Goal: Ask a question

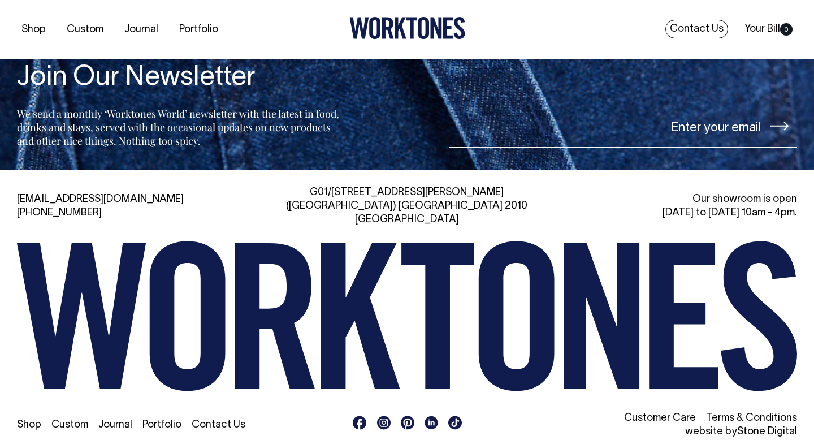
click at [687, 33] on link "Contact Us" at bounding box center [697, 29] width 63 height 19
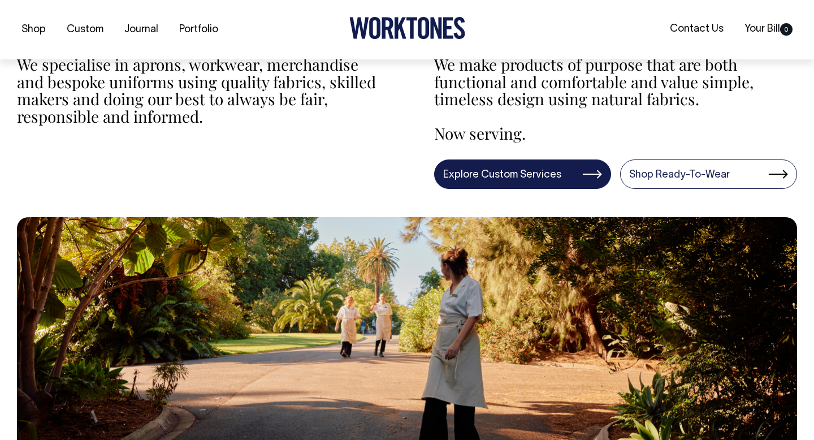
scroll to position [347, 0]
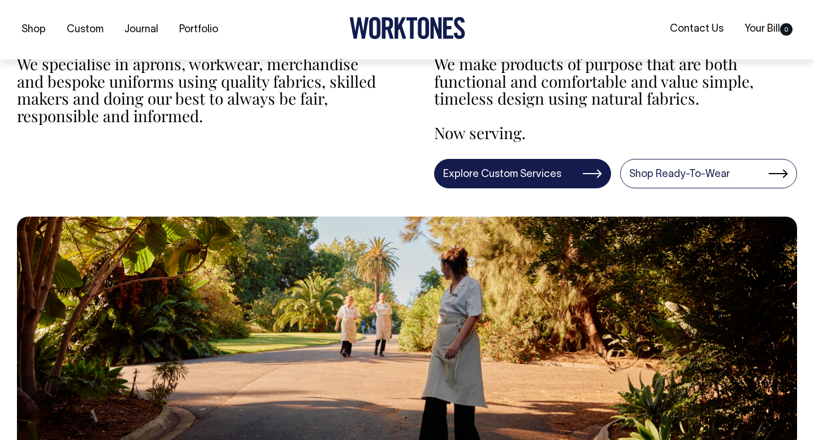
click at [553, 178] on link "Explore Custom Services" at bounding box center [522, 173] width 177 height 29
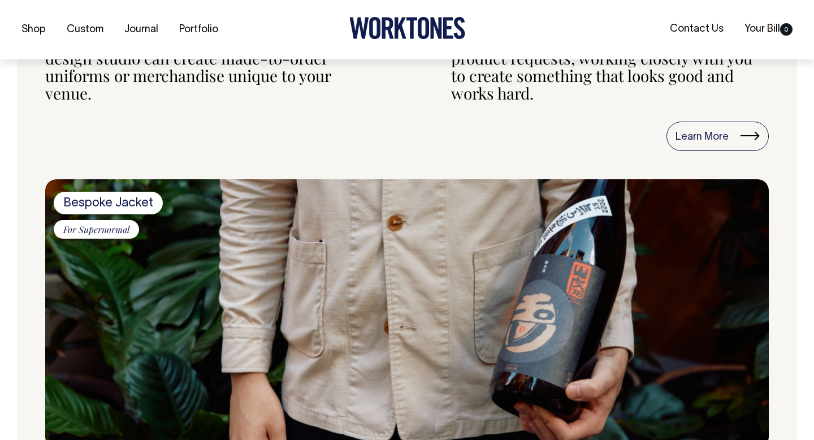
scroll to position [564, 0]
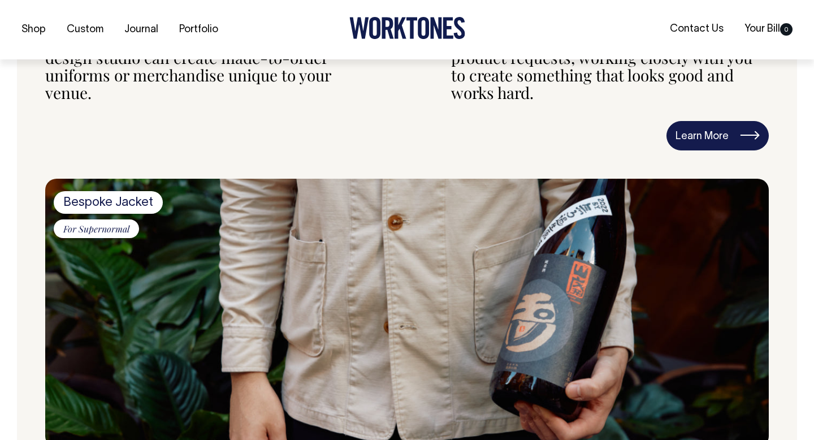
click at [723, 148] on link "Learn More" at bounding box center [718, 135] width 102 height 29
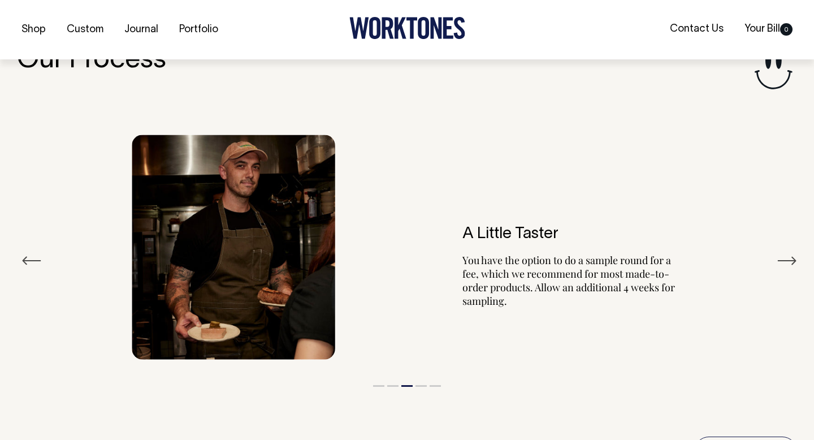
scroll to position [1947, 0]
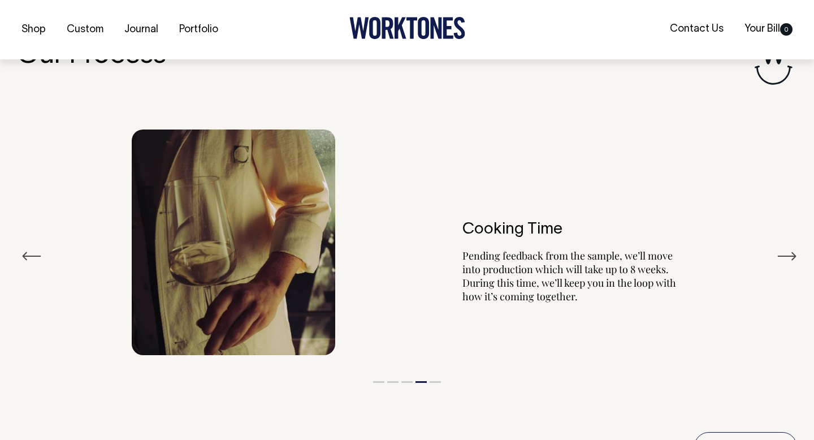
click at [789, 248] on button "Next" at bounding box center [787, 256] width 20 height 17
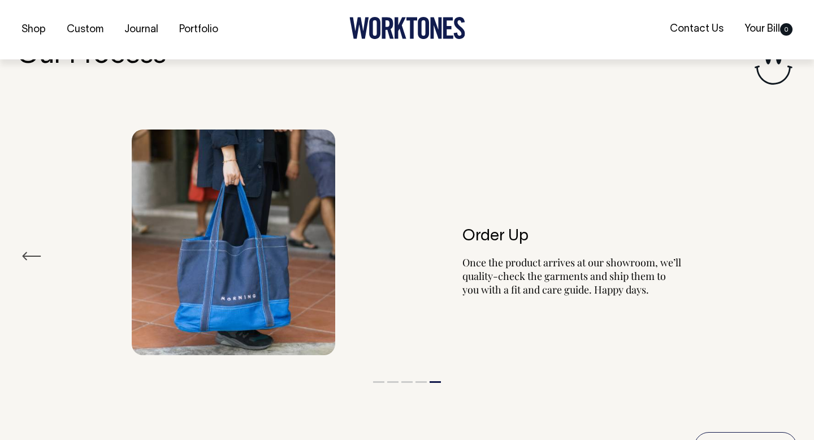
click at [789, 239] on div "Order Up Once the product arrives at our showroom, we’ll quality-check the garm…" at bounding box center [407, 242] width 781 height 259
click at [27, 248] on button "Previous" at bounding box center [31, 256] width 20 height 17
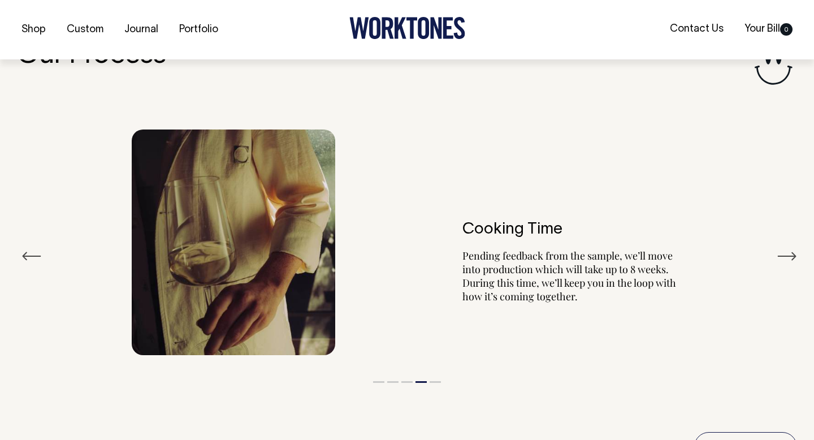
click at [27, 248] on button "Previous" at bounding box center [31, 256] width 20 height 17
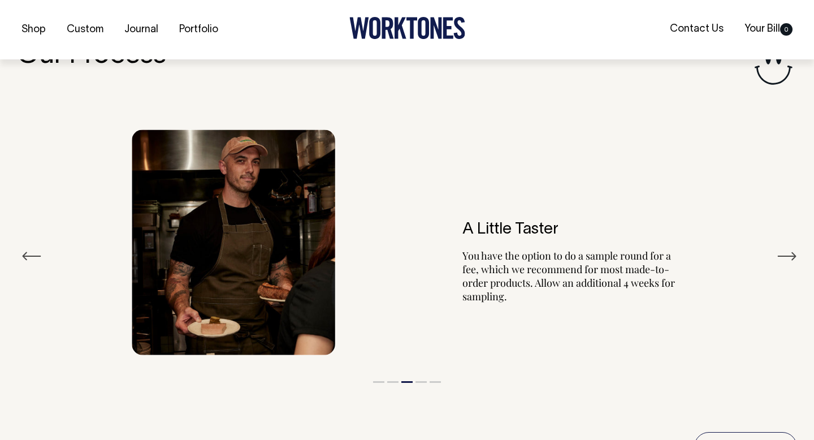
click at [27, 248] on button "Previous" at bounding box center [31, 256] width 20 height 17
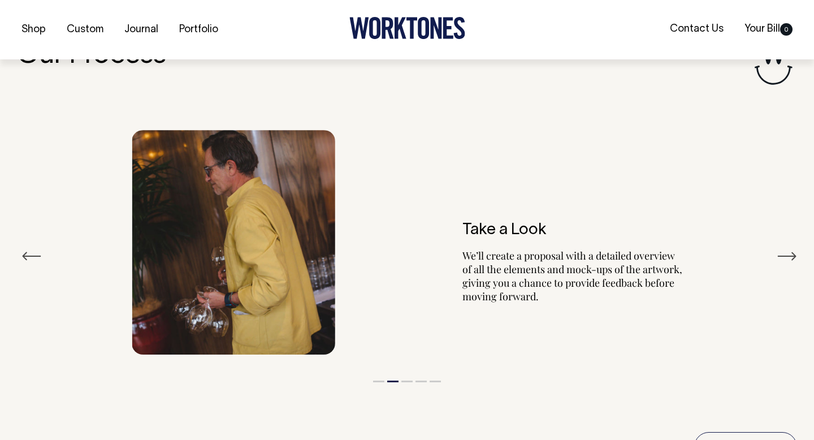
click at [27, 248] on button "Previous" at bounding box center [31, 256] width 20 height 17
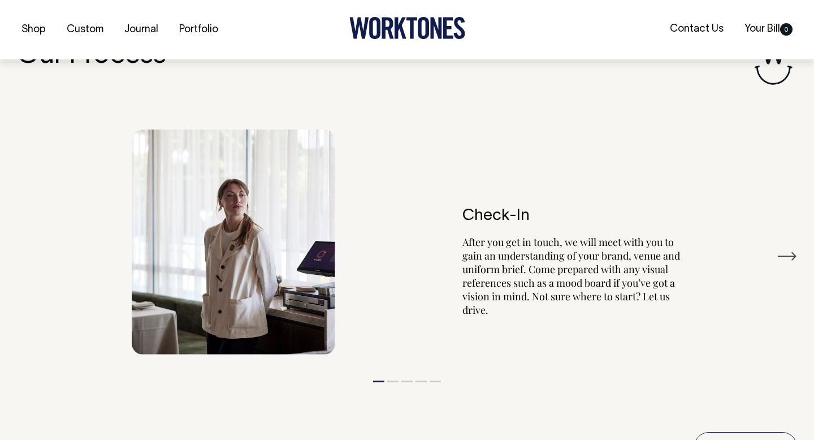
click at [27, 236] on div "Check-In After you get in touch, we will meet with you to gain an understanding…" at bounding box center [407, 242] width 781 height 259
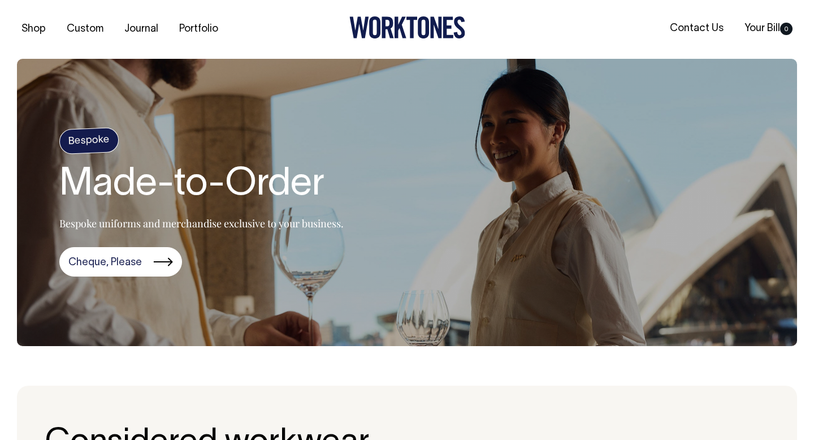
scroll to position [0, 0]
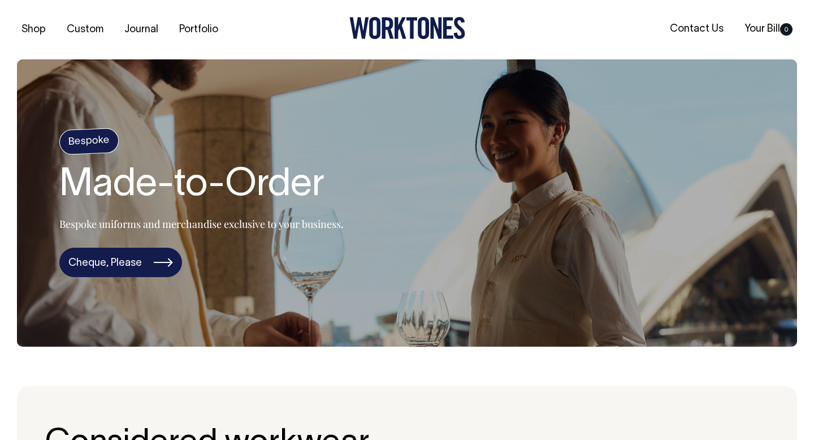
click at [108, 262] on link "Cheque, Please" at bounding box center [120, 262] width 123 height 29
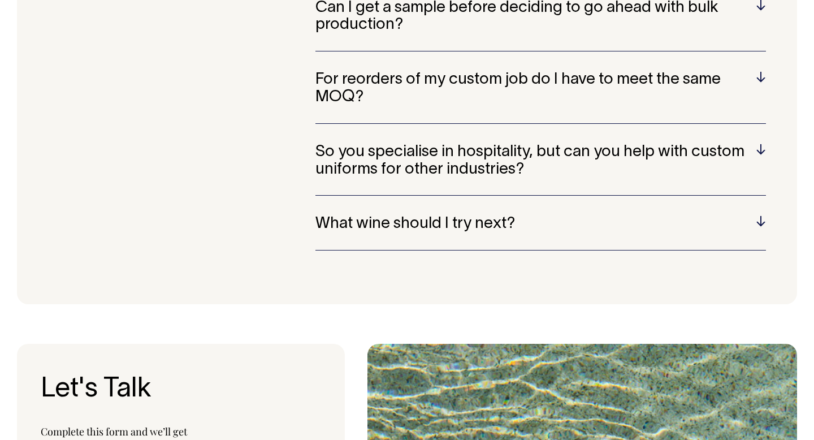
scroll to position [3200, 0]
click at [775, 207] on section "Frequently asked questions What fabrics do you use? Wherever possible, we only …" at bounding box center [407, 43] width 781 height 521
click at [752, 215] on h5 "What wine should I try next?" at bounding box center [541, 224] width 451 height 18
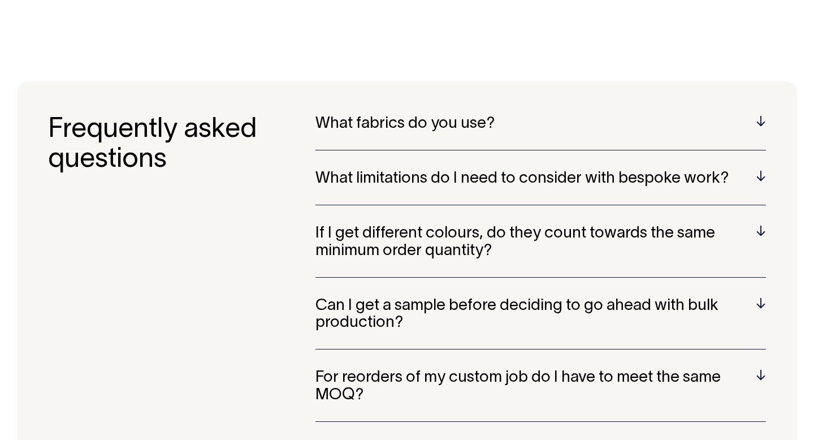
scroll to position [2901, 0]
click at [752, 225] on h5 "If I get different colours, do they count towards the same minimum order quanti…" at bounding box center [541, 242] width 451 height 35
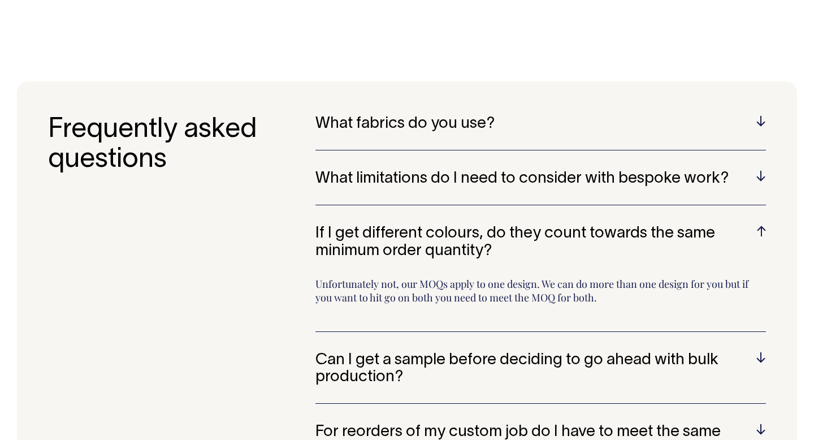
click at [751, 225] on h5 "If I get different colours, do they count towards the same minimum order quanti…" at bounding box center [541, 242] width 451 height 35
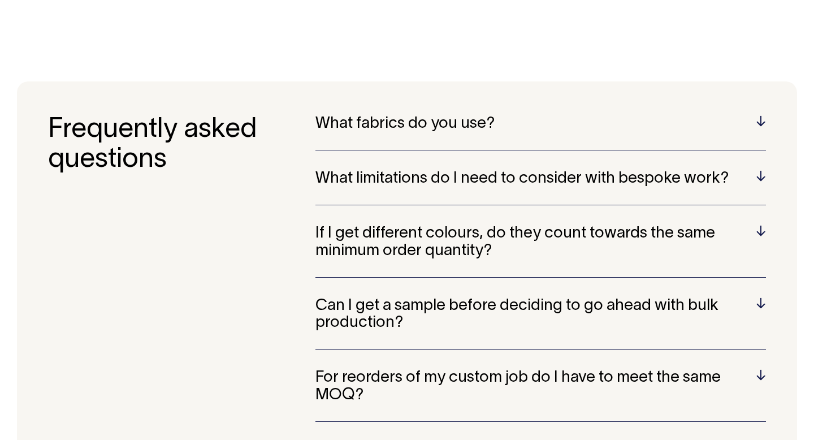
click at [756, 150] on div "What fabrics do you use? Wherever possible, we only work with cotton, linen or …" at bounding box center [541, 341] width 451 height 453
click at [758, 170] on h5 "What limitations do I need to consider with bespoke work?" at bounding box center [541, 179] width 451 height 18
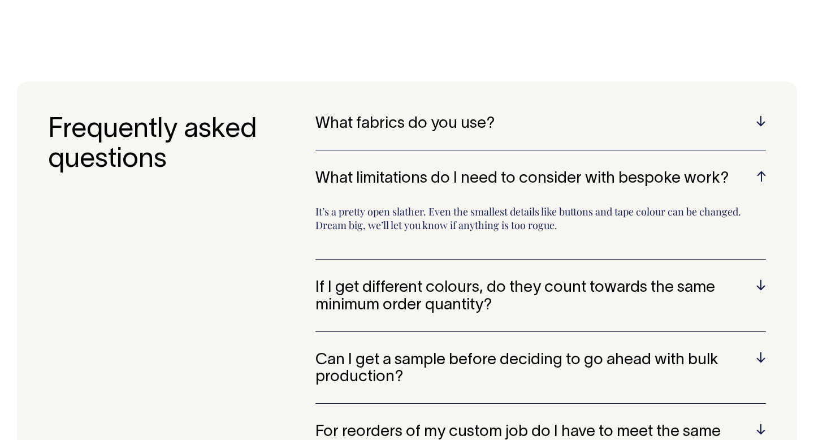
click at [707, 115] on div "What fabrics do you use? Wherever possible, we only work with cotton, linen or …" at bounding box center [541, 132] width 451 height 35
click at [731, 115] on h5 "What fabrics do you use?" at bounding box center [541, 124] width 451 height 18
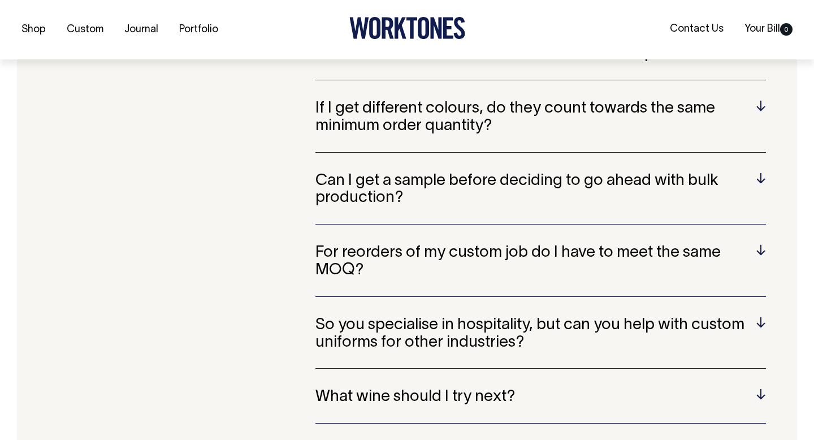
scroll to position [3095, 0]
click at [751, 244] on h5 "For reorders of my custom job do I have to meet the same MOQ?" at bounding box center [541, 261] width 451 height 35
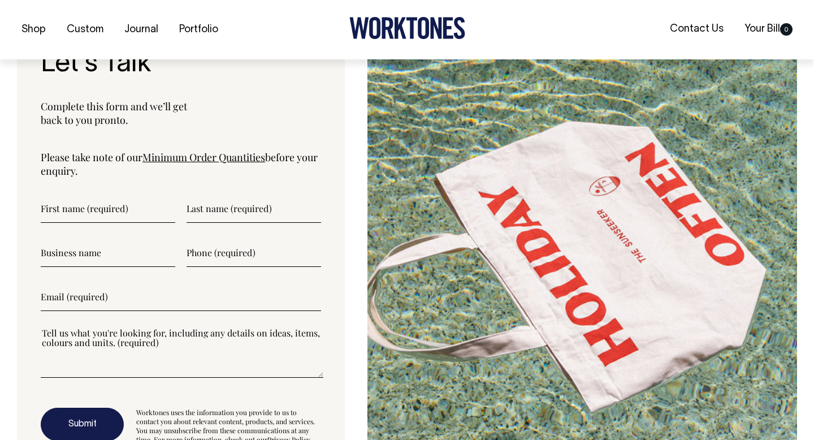
scroll to position [3566, 0]
click at [192, 150] on link "Minimum Order Quantities" at bounding box center [204, 157] width 123 height 14
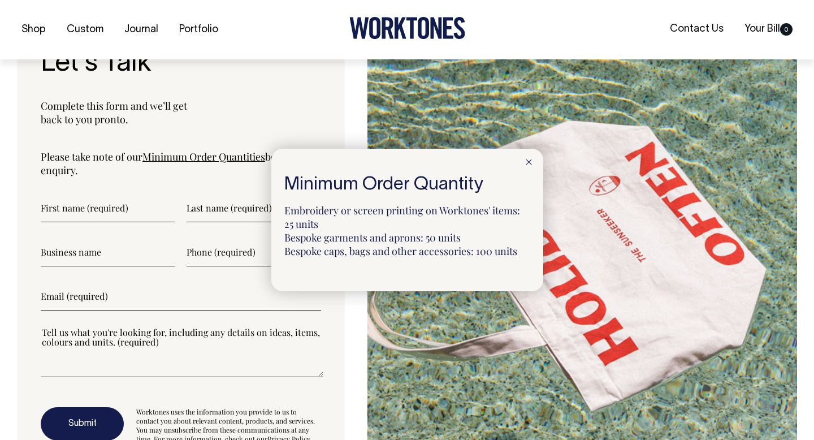
click at [192, 139] on div at bounding box center [407, 220] width 814 height 440
